Goal: Task Accomplishment & Management: Complete application form

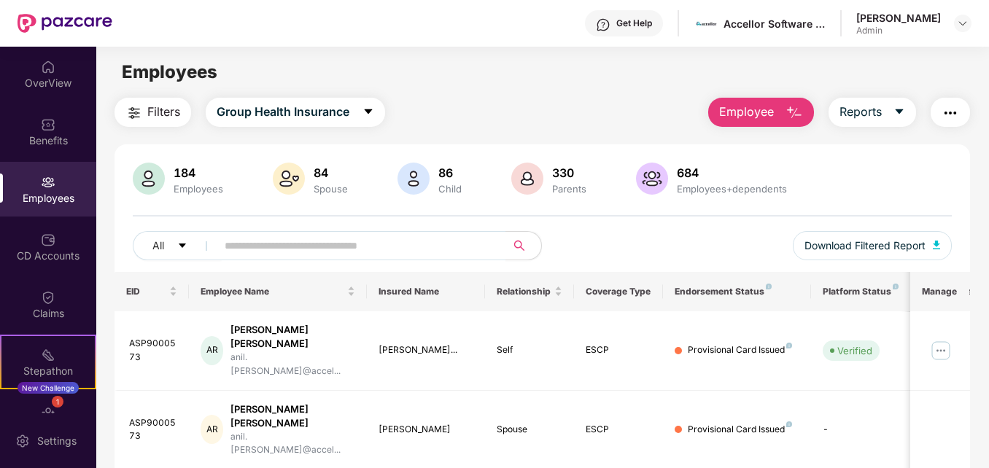
click at [757, 120] on span "Employee" at bounding box center [746, 112] width 55 height 18
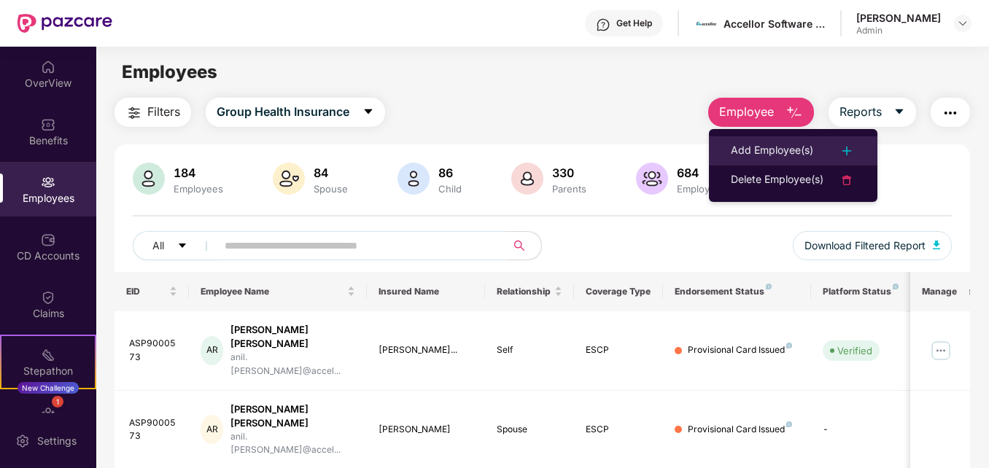
click at [786, 148] on div "Add Employee(s)" at bounding box center [772, 150] width 82 height 17
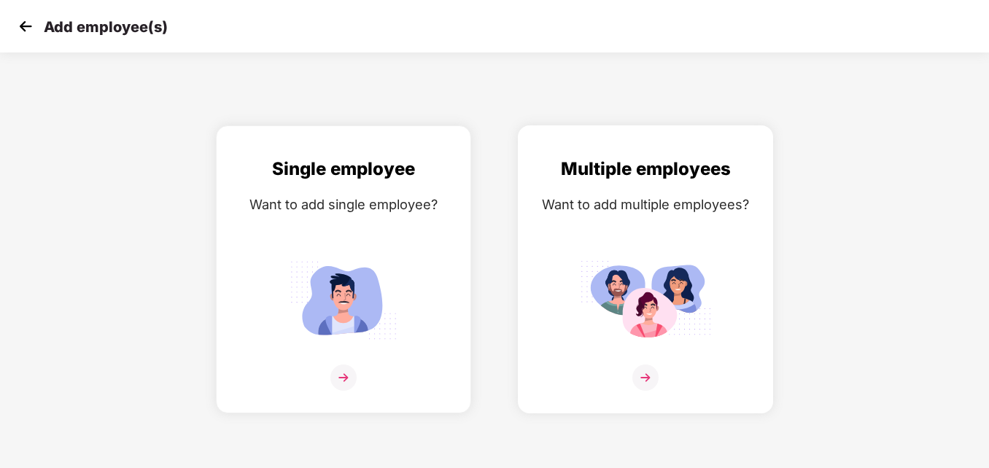
click at [599, 179] on div "Multiple employees" at bounding box center [645, 169] width 225 height 28
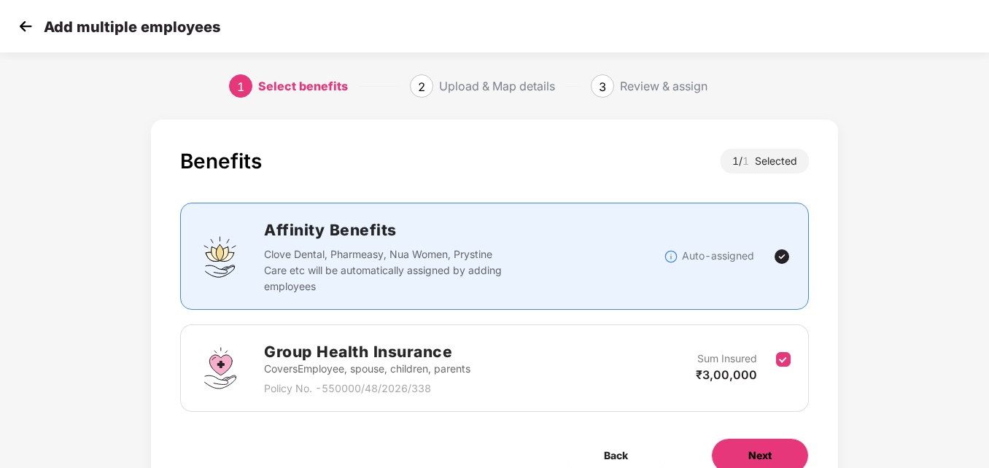
click at [771, 454] on button "Next" at bounding box center [760, 455] width 98 height 35
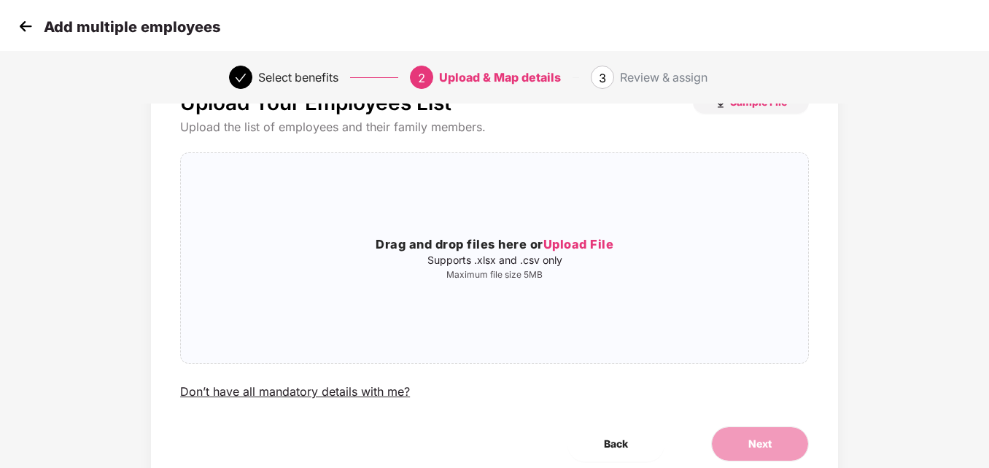
scroll to position [89, 0]
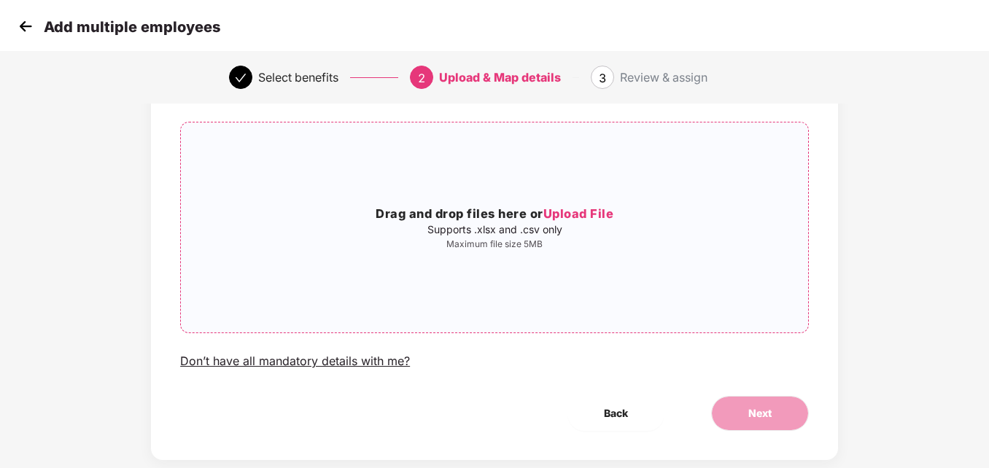
click at [591, 213] on span "Upload File" at bounding box center [578, 213] width 71 height 15
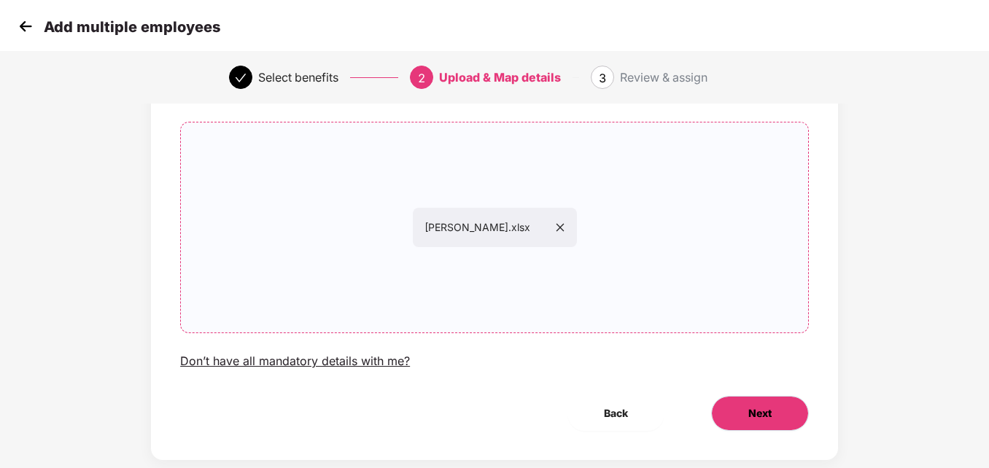
click at [760, 414] on span "Next" at bounding box center [759, 413] width 23 height 16
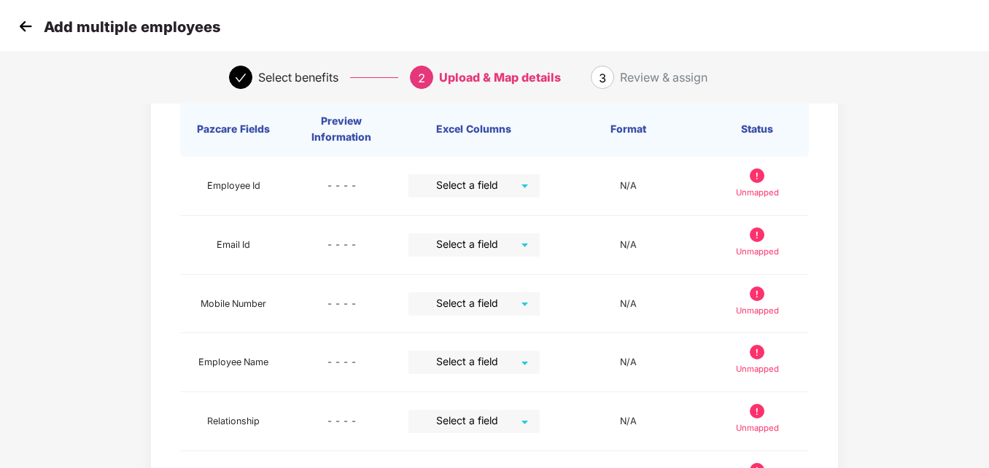
scroll to position [93, 0]
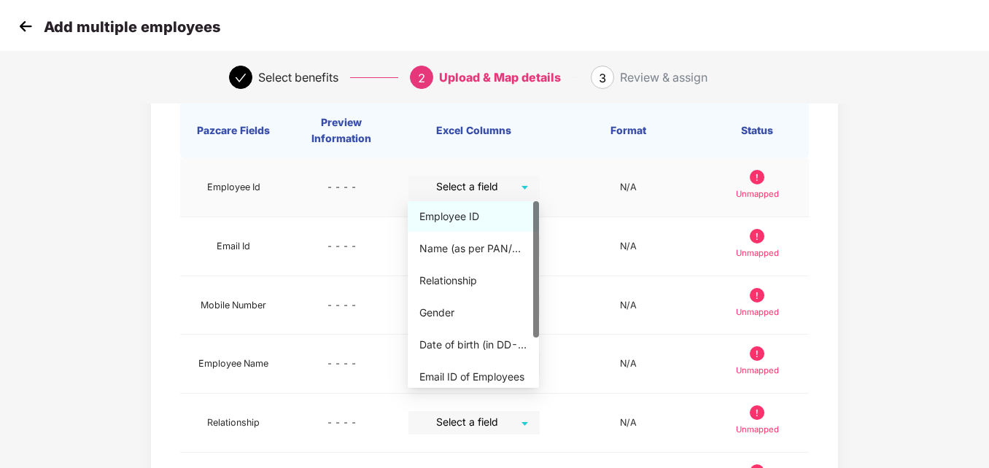
click at [522, 187] on div "Select a field" at bounding box center [473, 187] width 131 height 23
click at [451, 220] on div "Employee ID" at bounding box center [473, 217] width 108 height 16
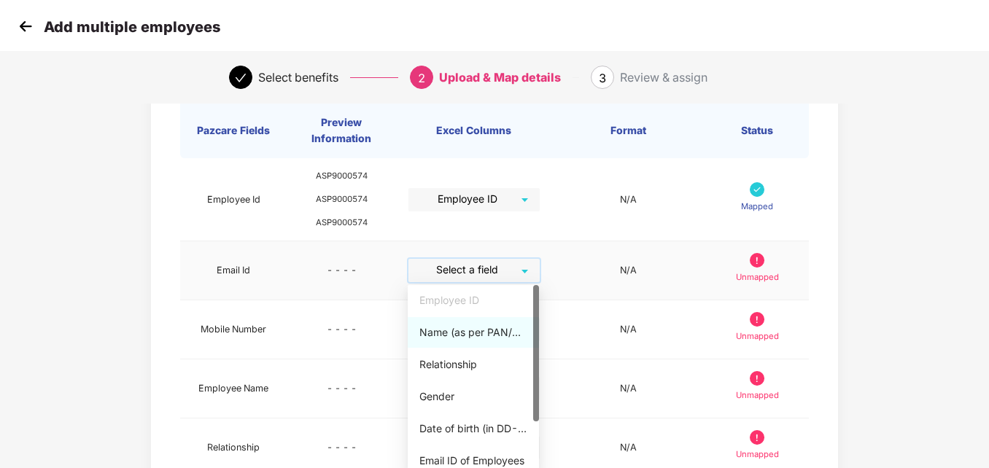
click at [519, 271] on input "search" at bounding box center [468, 270] width 105 height 22
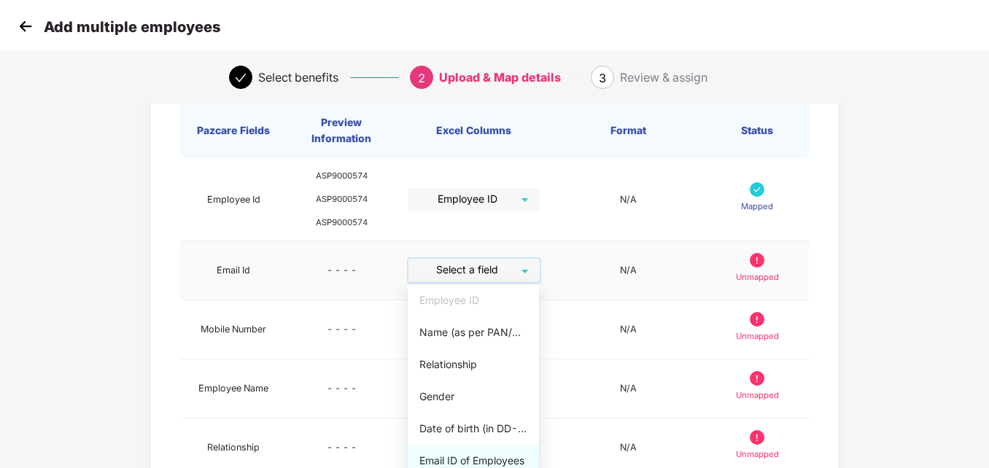
click at [480, 455] on div "Email ID of Employees" at bounding box center [473, 461] width 108 height 16
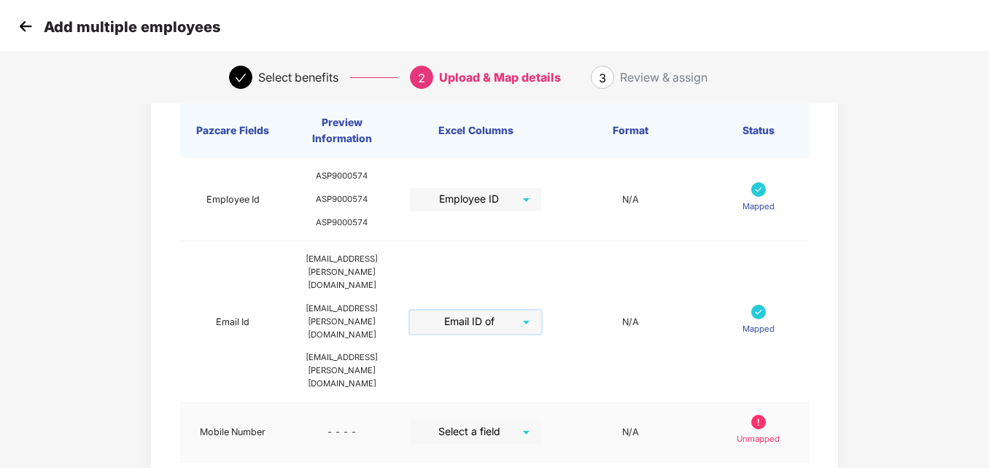
click at [541, 421] on div "Select a field" at bounding box center [475, 432] width 131 height 23
drag, startPoint x: 566, startPoint y: 432, endPoint x: 570, endPoint y: 504, distance: 71.5
click at [570, 375] on html "Add multiple employees Select benefits 2 Upload & Map details 3 Review & assign…" at bounding box center [494, 141] width 989 height 468
click at [938, 308] on div "Map Details Pazcare Fields Preview Information Excel Columns Format Status Empl…" at bounding box center [494, 452] width 989 height 864
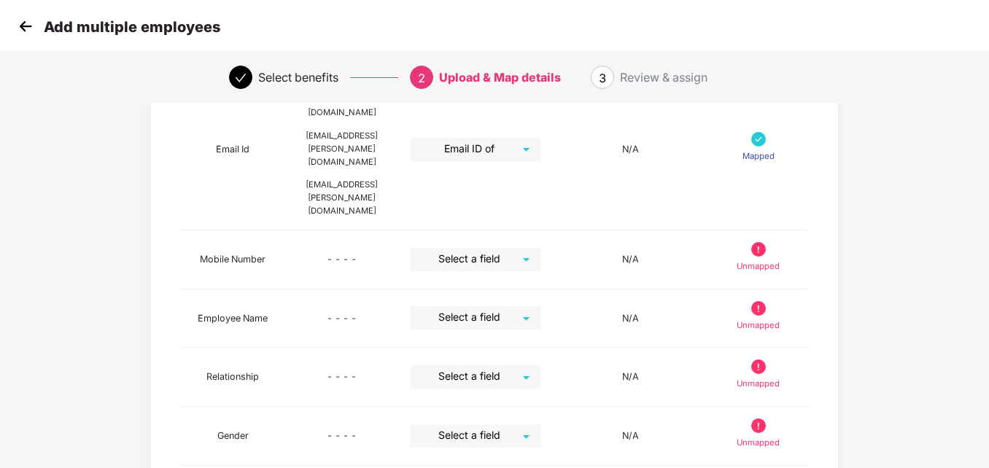
scroll to position [268, 0]
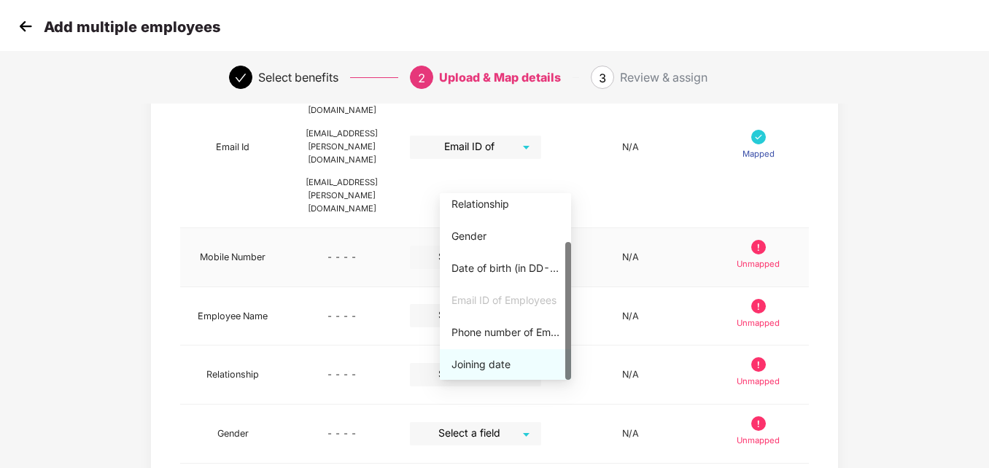
click at [541, 246] on div "Select a field" at bounding box center [475, 257] width 131 height 23
click at [532, 330] on div "Phone number of Employees" at bounding box center [505, 332] width 108 height 16
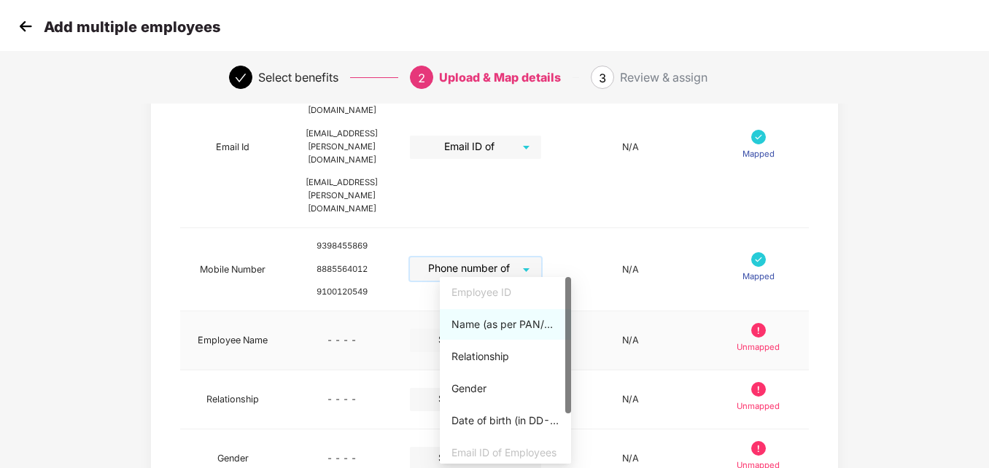
click at [541, 329] on div "Select a field" at bounding box center [475, 340] width 131 height 23
click at [523, 331] on div "Name (as per PAN/Aadhar Card)" at bounding box center [505, 324] width 108 height 16
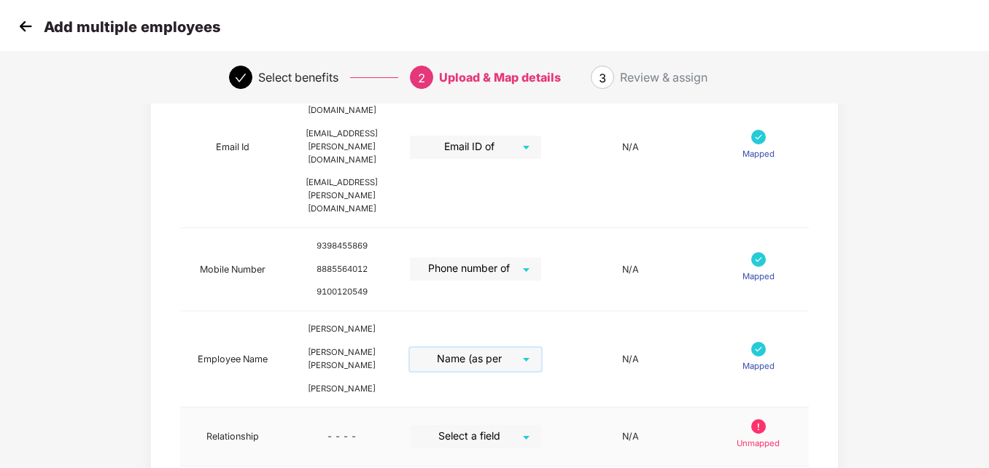
click at [541, 425] on div "Select a field" at bounding box center [475, 436] width 131 height 23
click at [500, 440] on div "Relationship" at bounding box center [505, 440] width 108 height 16
click at [894, 276] on div "Map Details Pazcare Fields Preview Information Excel Columns Format Status Empl…" at bounding box center [494, 320] width 824 height 950
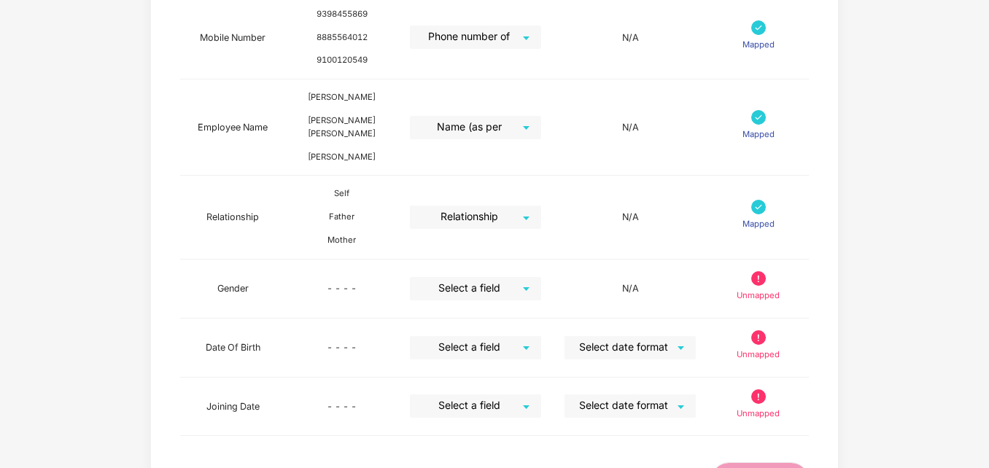
scroll to position [501, 0]
click at [541, 276] on div "Select a field" at bounding box center [475, 287] width 131 height 23
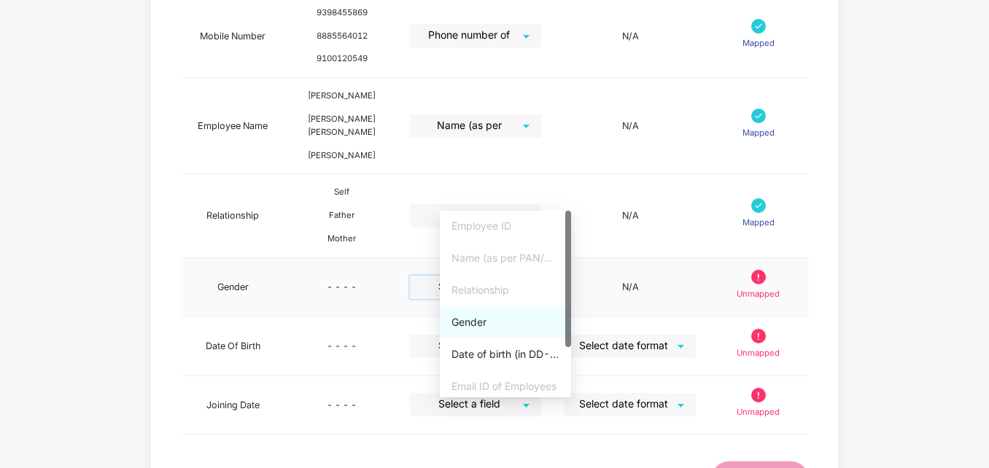
click at [470, 326] on div "Gender" at bounding box center [505, 322] width 108 height 16
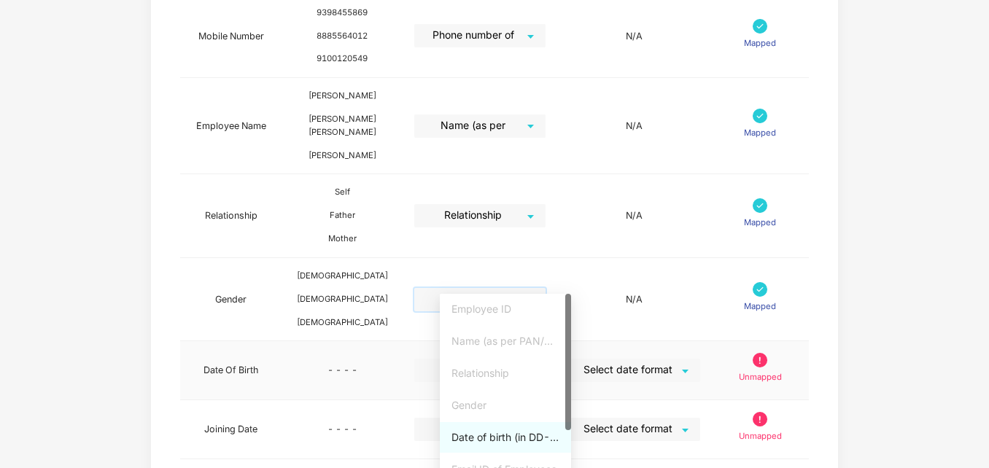
click at [545, 359] on div "Select a field" at bounding box center [479, 370] width 131 height 23
click at [513, 440] on div "Date of birth (in DD-MMM-YYYY format) as per PAN/Aadhar Card" at bounding box center [505, 437] width 108 height 16
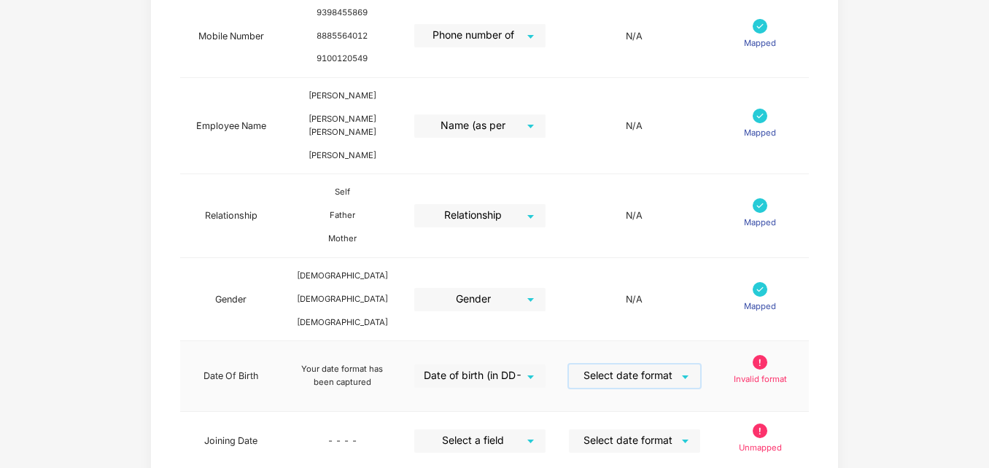
click at [653, 365] on input "search" at bounding box center [629, 376] width 105 height 22
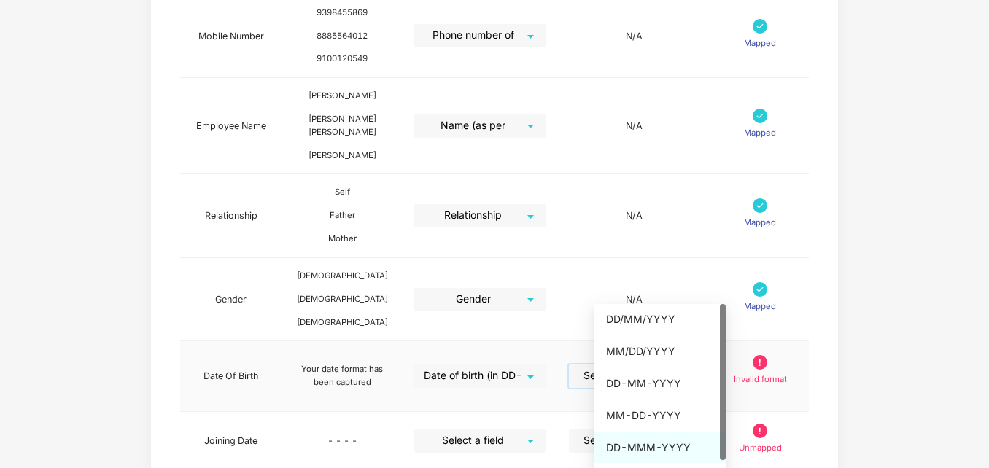
click at [643, 443] on div "DD-MMM-YYYY" at bounding box center [660, 448] width 108 height 16
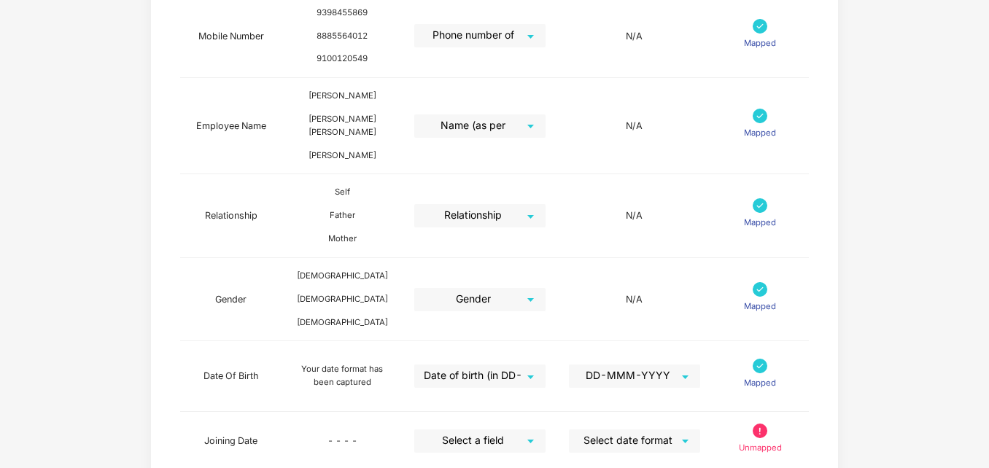
click at [916, 295] on div "Map Details Pazcare Fields Preview Information Excel Columns Format Status Empl…" at bounding box center [494, 104] width 989 height 986
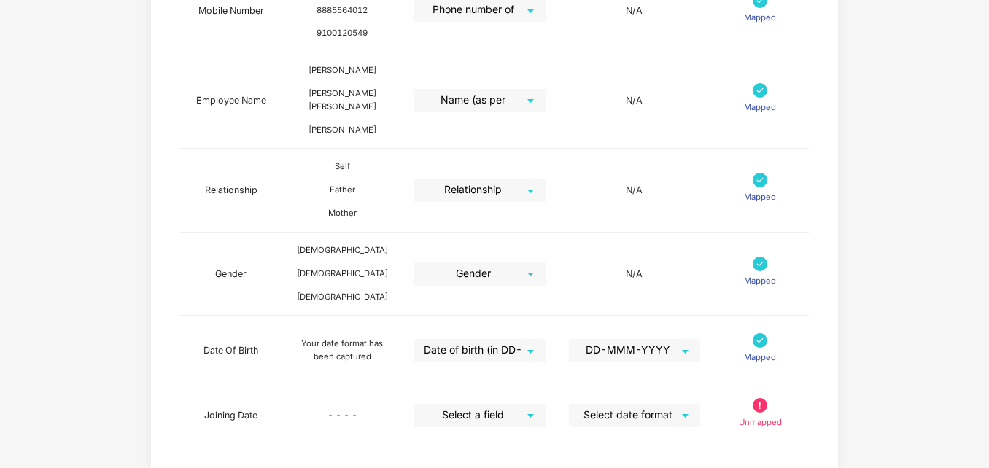
scroll to position [528, 0]
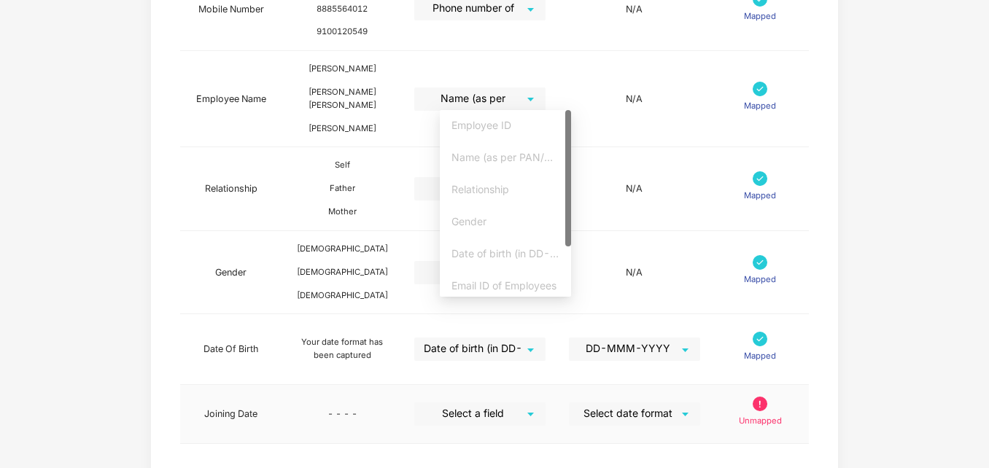
click at [545, 402] on div "Select a field" at bounding box center [479, 413] width 131 height 23
click at [569, 272] on div at bounding box center [568, 203] width 6 height 187
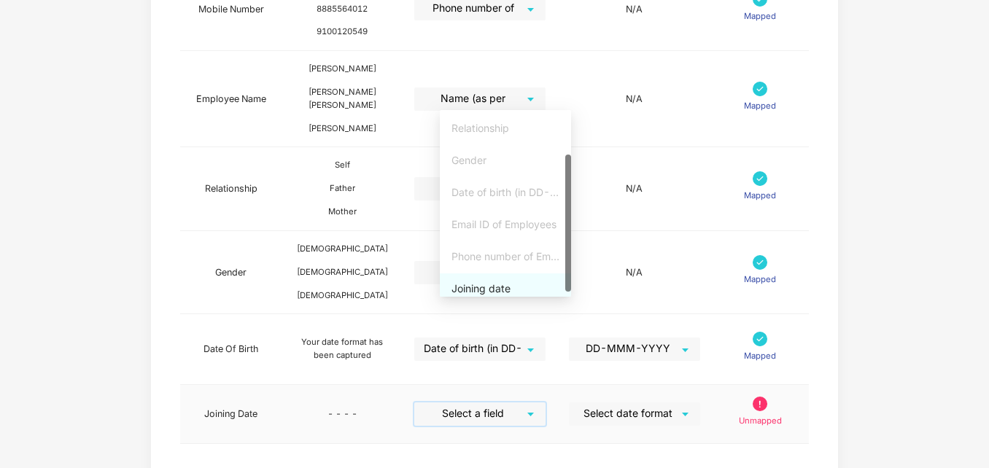
drag, startPoint x: 567, startPoint y: 227, endPoint x: 537, endPoint y: 282, distance: 62.3
click at [560, 273] on div "Name (as per PAN/Aadhar Card) Relationship Gender Date of birth (in DD-MMM-YYYY…" at bounding box center [505, 203] width 131 height 187
click at [520, 281] on div "Joining date" at bounding box center [505, 284] width 108 height 16
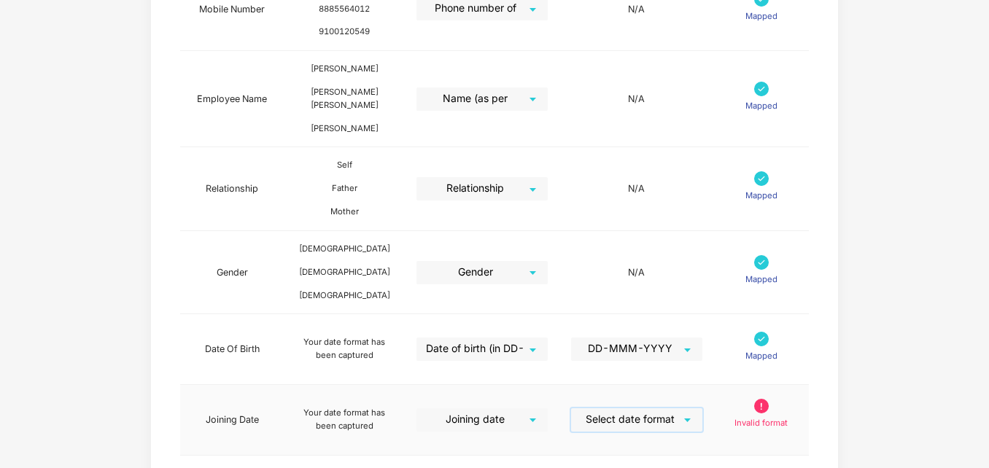
click at [665, 408] on input "search" at bounding box center [631, 419] width 105 height 22
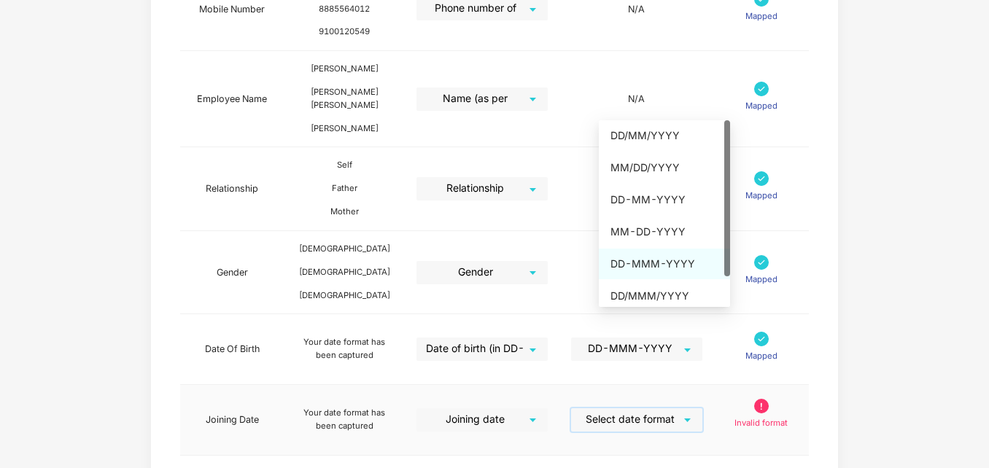
click at [664, 268] on div "DD-MMM-YYYY" at bounding box center [664, 264] width 108 height 16
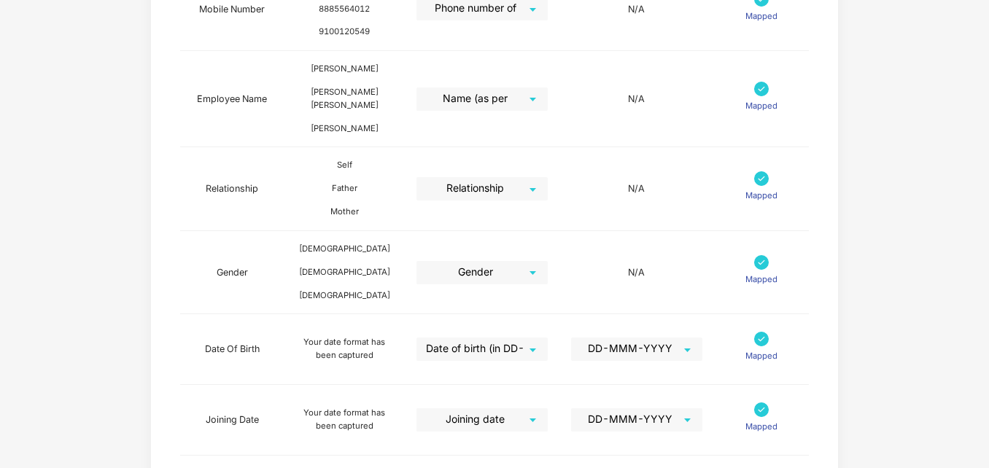
click at [913, 313] on div "Map Details Pazcare Fields Preview Information Excel Columns Format Status Empl…" at bounding box center [494, 83] width 989 height 998
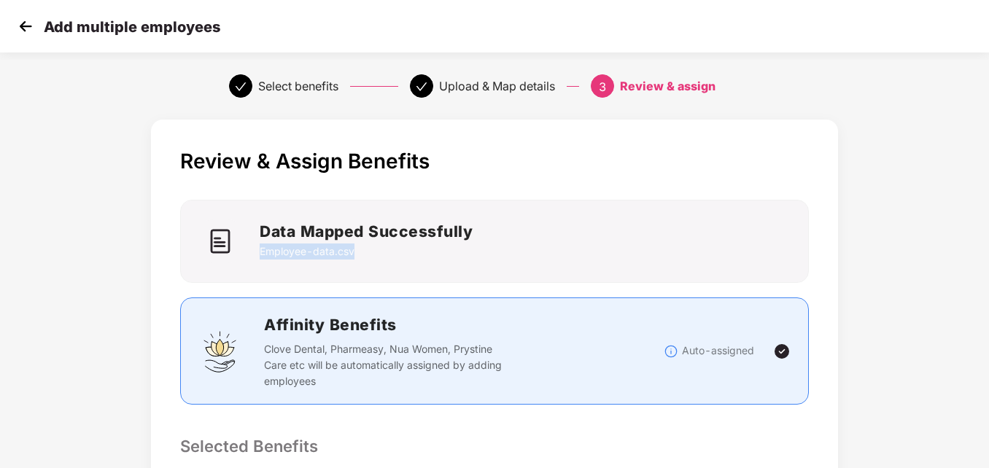
scroll to position [0, 1]
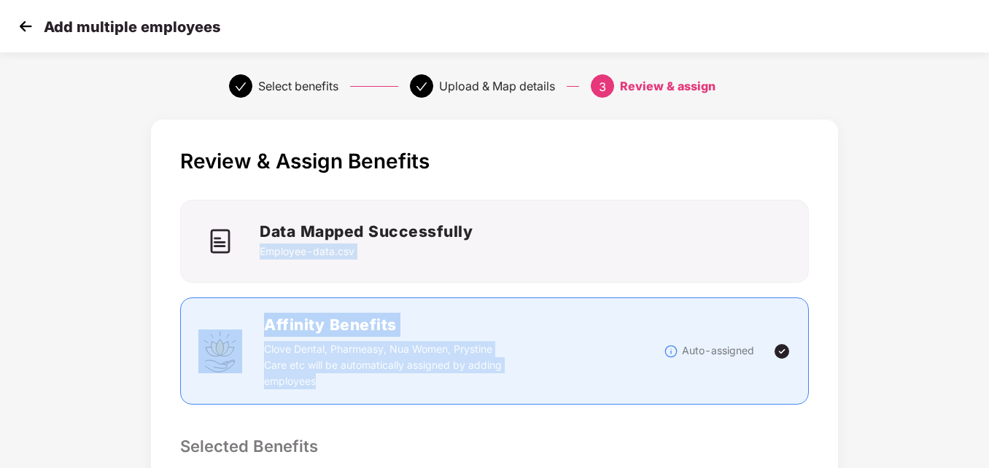
drag, startPoint x: 987, startPoint y: 228, endPoint x: 986, endPoint y: 319, distance: 91.1
click at [986, 319] on div "Review & Assign Benefits Data Mapped Successfully Employee-data.csv Affinity Be…" at bounding box center [494, 470] width 989 height 717
drag, startPoint x: 986, startPoint y: 319, endPoint x: 947, endPoint y: 322, distance: 39.4
click at [947, 322] on div "Review & Assign Benefits Data Mapped Successfully Employee-data.csv Affinity Be…" at bounding box center [494, 470] width 989 height 717
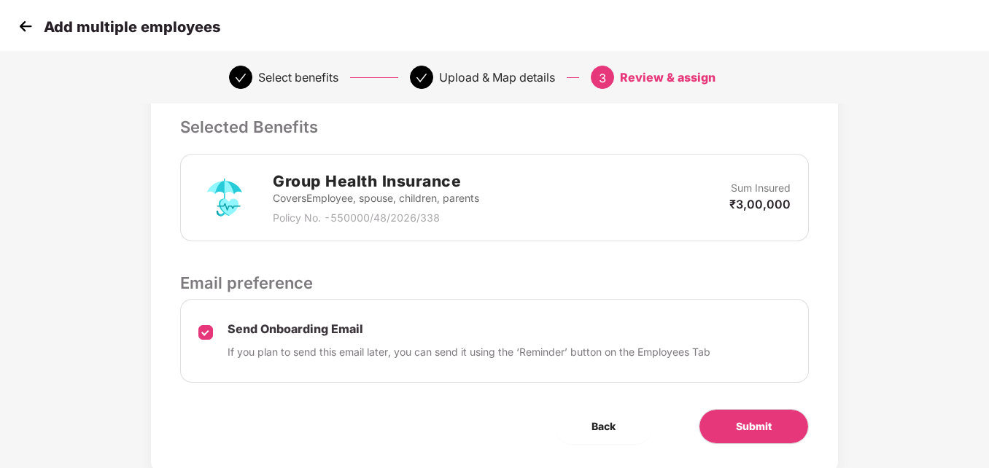
scroll to position [361, 1]
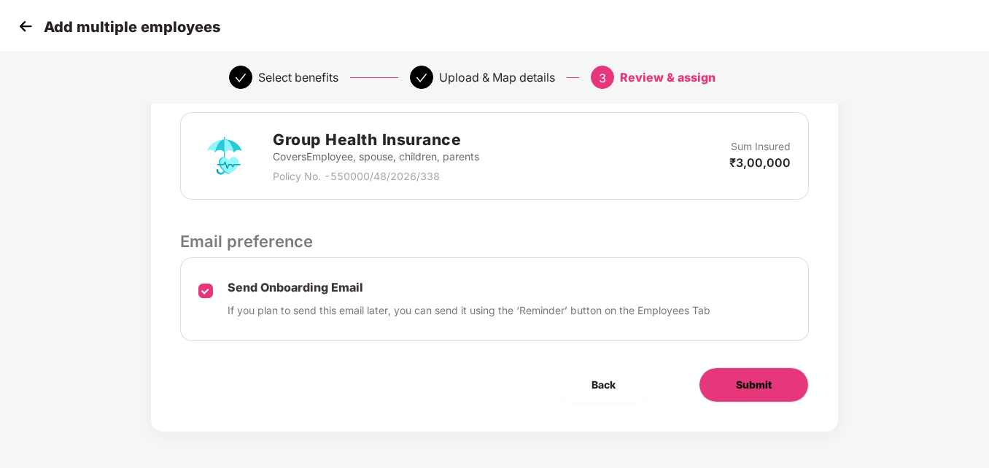
click at [757, 387] on span "Submit" at bounding box center [754, 385] width 36 height 16
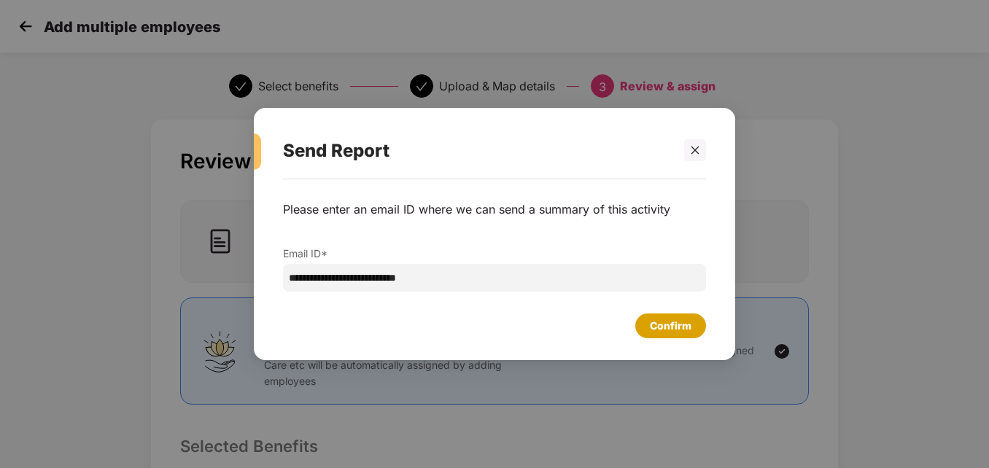
click at [674, 328] on div "Confirm" at bounding box center [671, 326] width 42 height 16
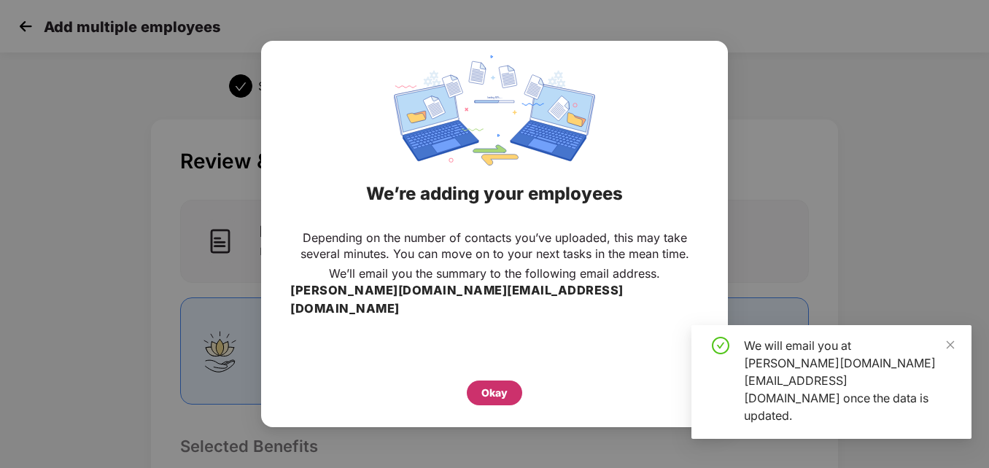
click at [496, 387] on div "Okay" at bounding box center [494, 393] width 26 height 16
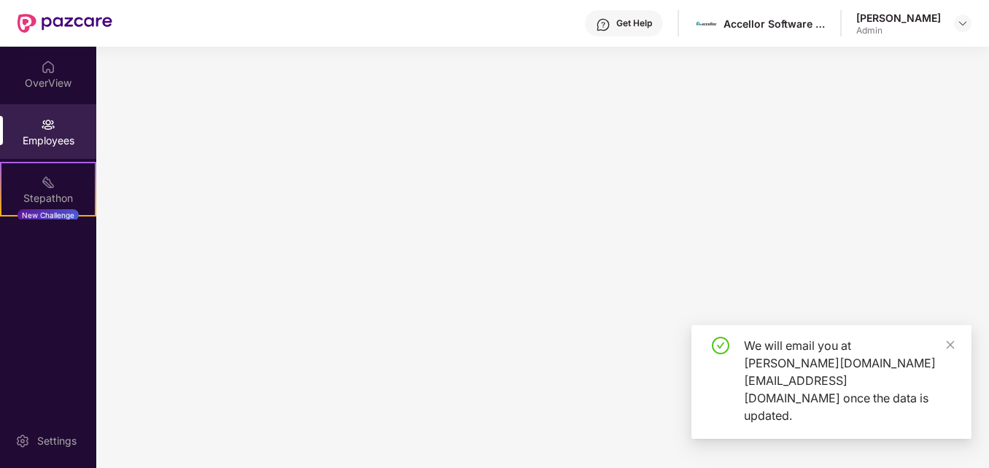
scroll to position [0, 0]
